Goal: Navigation & Orientation: Find specific page/section

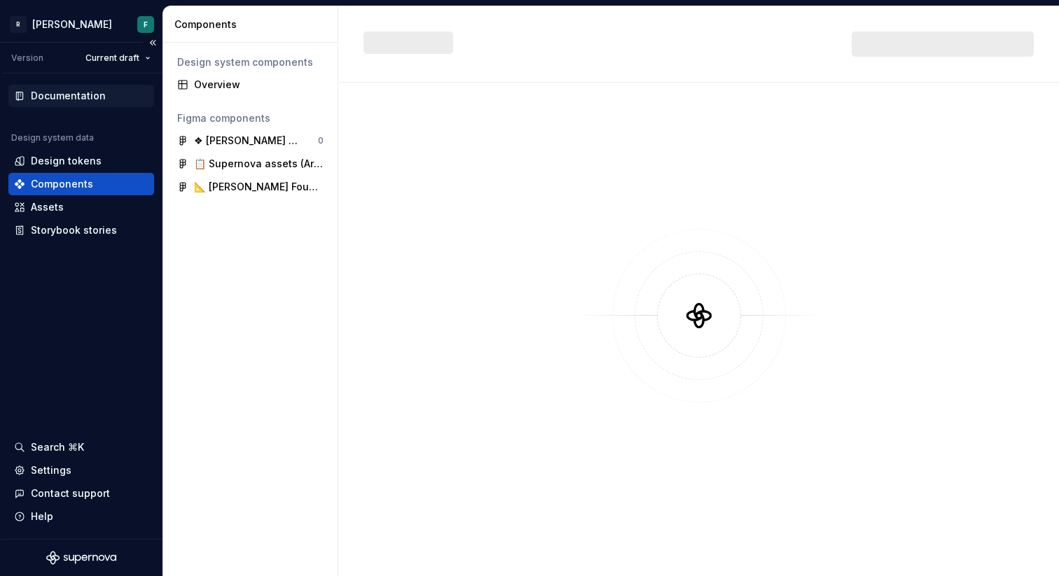
click at [71, 93] on div "Documentation" at bounding box center [68, 96] width 75 height 14
click at [90, 162] on div "Design tokens" at bounding box center [66, 161] width 71 height 14
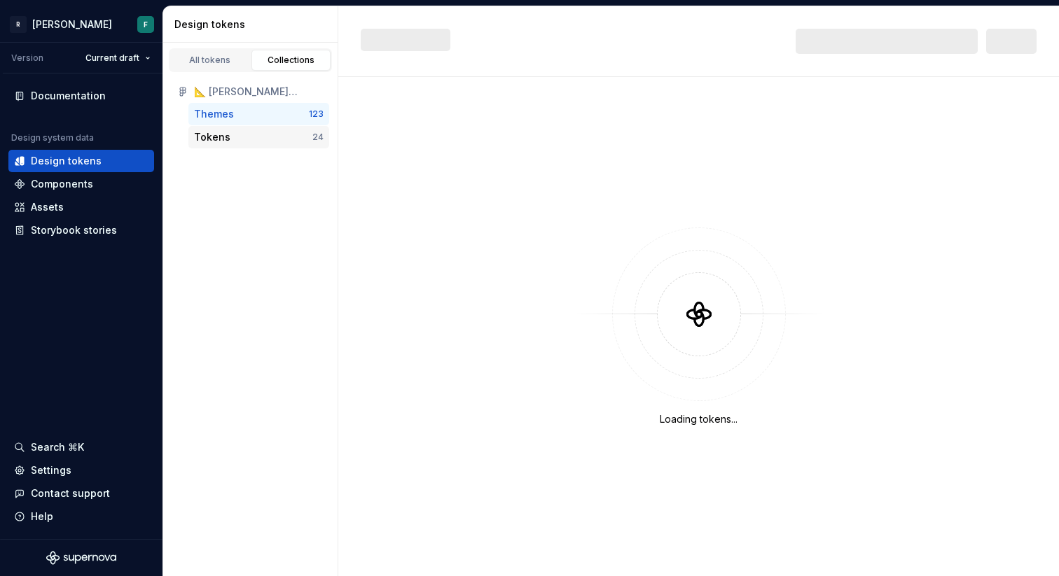
click at [246, 131] on div "Tokens" at bounding box center [253, 137] width 118 height 14
